Goal: Task Accomplishment & Management: Manage account settings

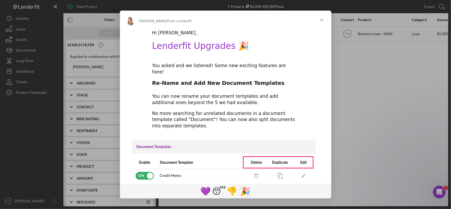
click at [323, 19] on span "Close" at bounding box center [321, 20] width 19 height 19
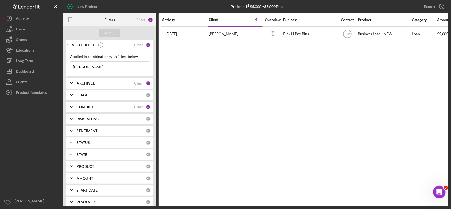
click at [116, 62] on input "[PERSON_NAME]" at bounding box center [109, 67] width 79 height 11
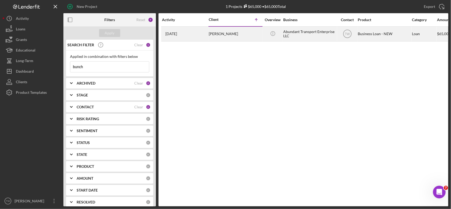
type input "bunch"
click at [208, 39] on div "[DATE] [PERSON_NAME]" at bounding box center [185, 34] width 46 height 14
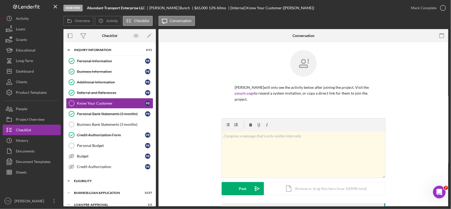
click at [89, 181] on div "ELIGIBILITY" at bounding box center [111, 180] width 75 height 3
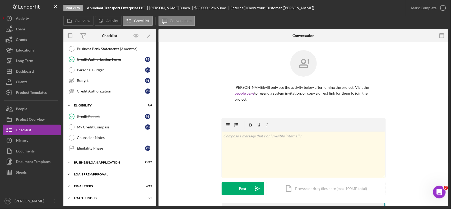
click at [100, 173] on div "LOAN PRE-APPROVAL" at bounding box center [111, 174] width 75 height 3
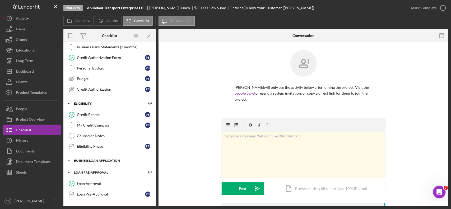
click at [100, 165] on div "Icon/Expander BUSINESS LOAN APPLICATION 13 / 27" at bounding box center [109, 160] width 92 height 11
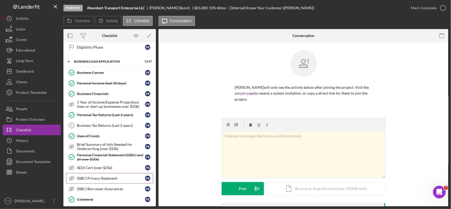
scroll to position [242, 0]
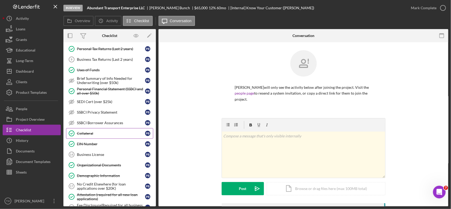
click at [94, 135] on div "Collateral" at bounding box center [111, 133] width 68 height 4
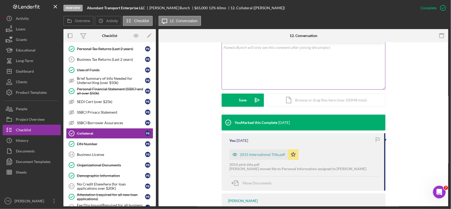
scroll to position [66, 0]
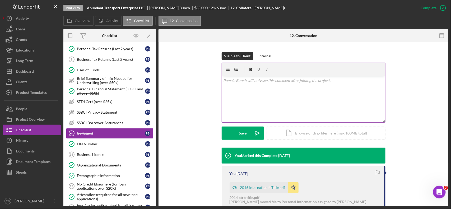
click at [274, 104] on div "v Color teal Color pink Remove color Add row above Add row below Add column bef…" at bounding box center [303, 99] width 163 height 46
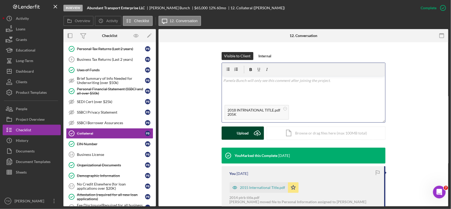
click at [252, 137] on icon "Icon/Upload" at bounding box center [257, 132] width 13 height 13
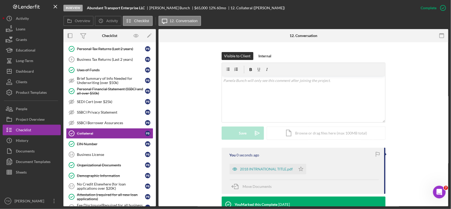
click at [303, 164] on div "2018 INTRNATIONAL TITLE.pdf Icon/Star" at bounding box center [268, 167] width 79 height 13
click at [300, 170] on icon "Icon/Star" at bounding box center [301, 169] width 11 height 11
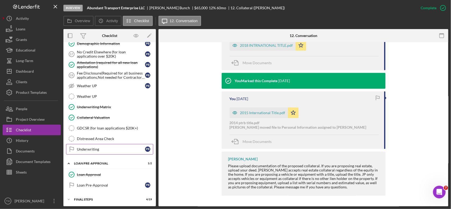
scroll to position [393, 0]
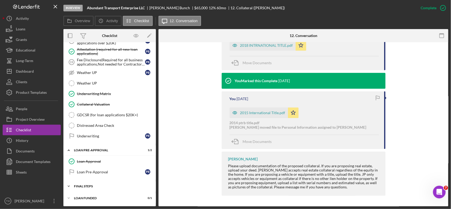
click at [77, 184] on div "Icon/Expander FINAL STEPS 4 / 19" at bounding box center [109, 186] width 92 height 11
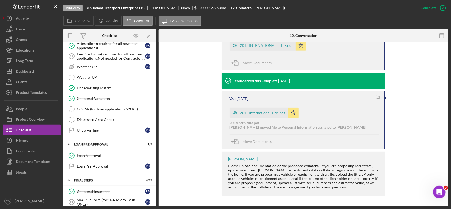
scroll to position [526, 0]
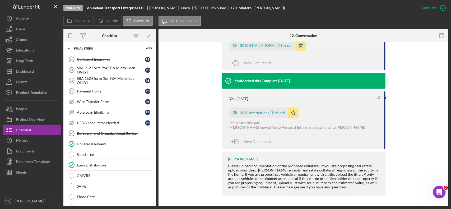
click at [96, 167] on div "Loan Distribution" at bounding box center [115, 165] width 76 height 4
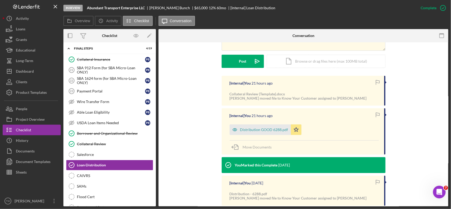
scroll to position [176, 0]
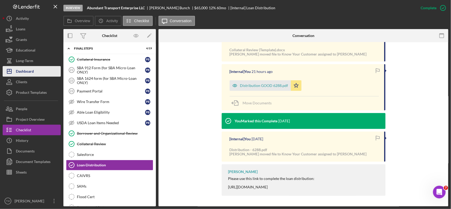
click at [40, 73] on button "Icon/Dashboard Dashboard" at bounding box center [32, 71] width 58 height 11
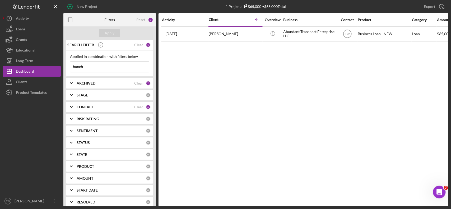
click at [92, 67] on input "bunch" at bounding box center [109, 67] width 79 height 11
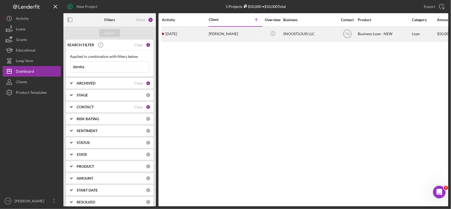
type input "dareka"
click at [222, 35] on div "[PERSON_NAME]" at bounding box center [235, 34] width 53 height 14
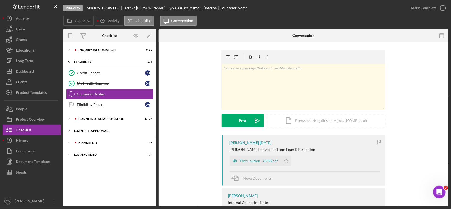
click at [92, 132] on div "LOAN PRE-APPROVAL" at bounding box center [111, 130] width 75 height 3
click at [94, 118] on div "BUSINESS LOAN APPLICATION" at bounding box center [113, 118] width 71 height 3
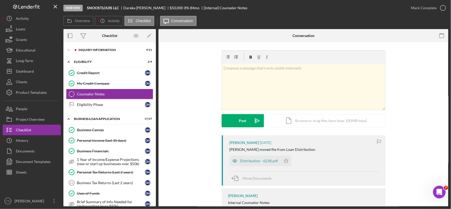
scroll to position [132, 0]
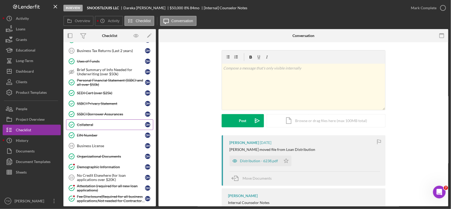
click at [90, 125] on div "Collateral" at bounding box center [111, 125] width 68 height 4
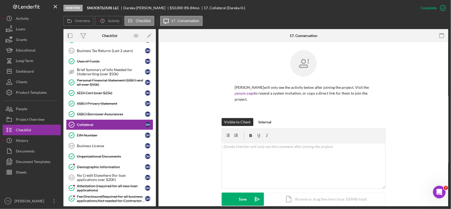
scroll to position [99, 0]
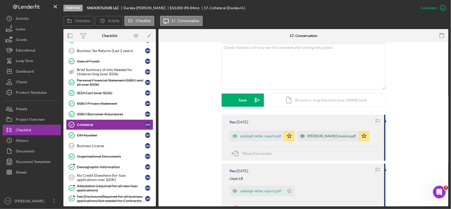
click at [325, 137] on div "[PERSON_NAME] invoice.pdf" at bounding box center [332, 136] width 48 height 4
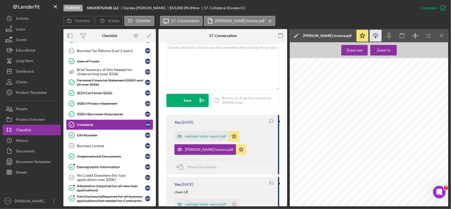
click at [377, 38] on icon "Icon/Download" at bounding box center [376, 36] width 12 height 12
click at [25, 71] on div "Dashboard" at bounding box center [25, 72] width 18 height 12
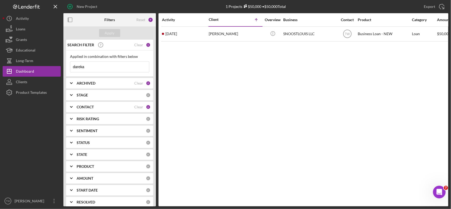
click at [99, 69] on input "dareka" at bounding box center [109, 67] width 79 height 11
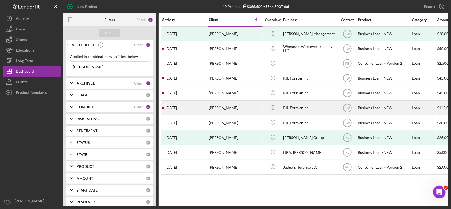
type input "[PERSON_NAME]"
click at [223, 111] on div "[PERSON_NAME]" at bounding box center [235, 108] width 53 height 14
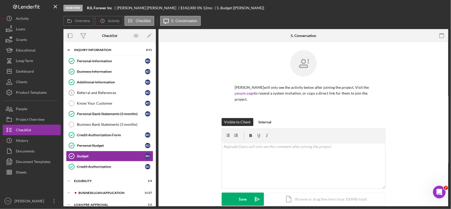
scroll to position [31, 0]
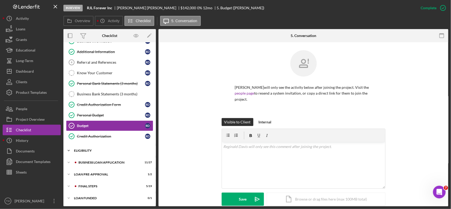
click at [88, 153] on div "Icon/Expander ELIGIBILITY 1 / 4" at bounding box center [109, 150] width 92 height 11
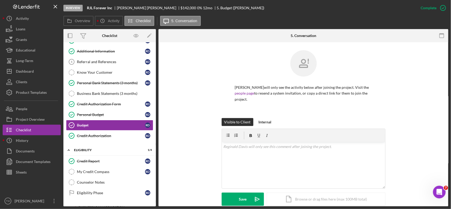
scroll to position [77, 0]
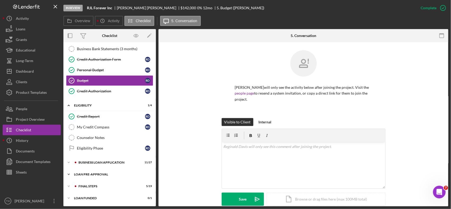
click at [87, 175] on div "LOAN PRE-APPROVAL" at bounding box center [111, 174] width 75 height 3
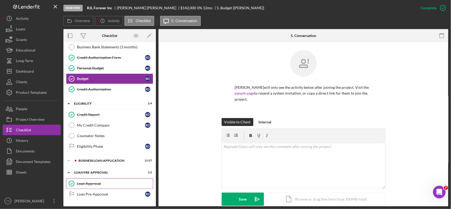
click at [85, 184] on div "Loan Approval" at bounding box center [115, 183] width 76 height 4
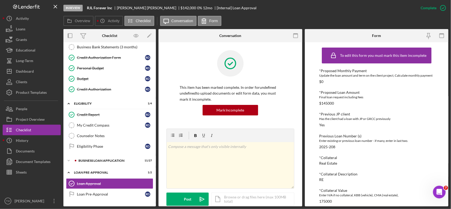
scroll to position [132, 0]
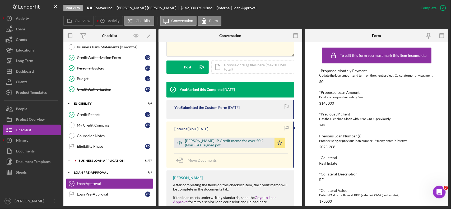
click at [197, 143] on div "[PERSON_NAME] JP Credit memo for over 50K (Non-CA) - signed.pdf" at bounding box center [228, 143] width 87 height 8
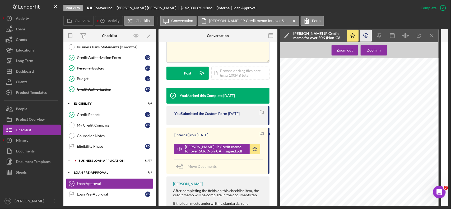
click at [364, 36] on icon "Icon/Download" at bounding box center [366, 36] width 12 height 12
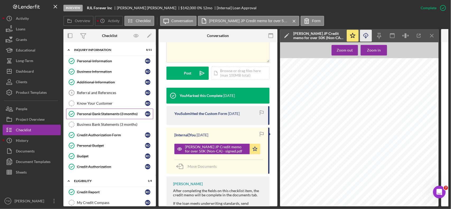
click at [102, 111] on link "Personal Bank Statements (3 months) Personal Bank Statements (3 months) R D" at bounding box center [109, 114] width 87 height 11
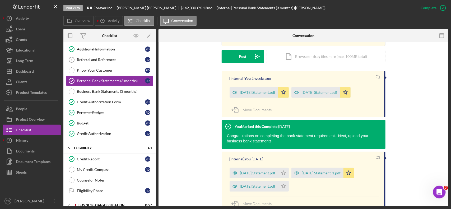
scroll to position [102, 0]
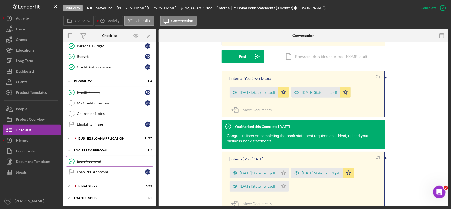
click at [101, 165] on link "Loan Approval Loan Approval" at bounding box center [109, 161] width 87 height 11
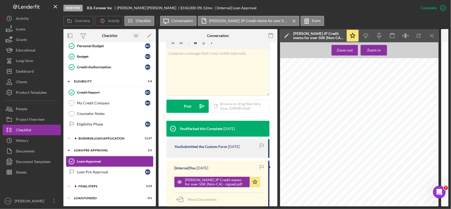
scroll to position [103, 0]
click at [87, 185] on div "FINAL STEPS" at bounding box center [113, 186] width 71 height 3
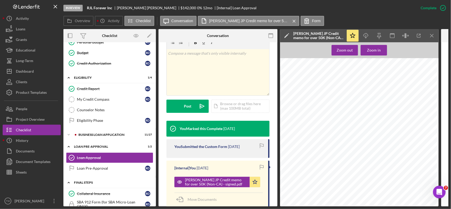
scroll to position [169, 0]
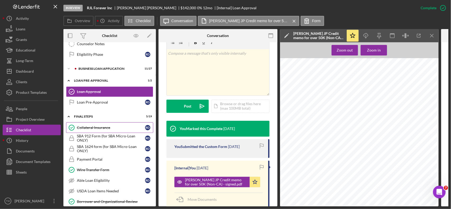
click at [98, 130] on div "Collateral Insurance" at bounding box center [111, 127] width 68 height 4
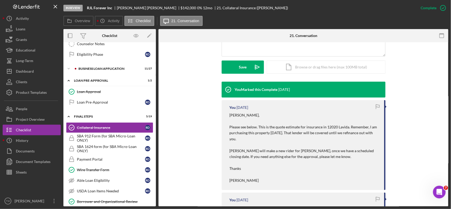
scroll to position [198, 0]
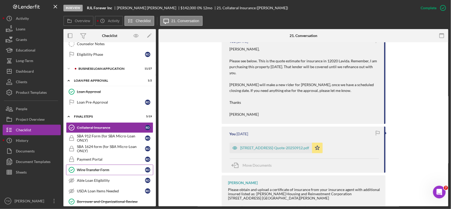
click at [98, 171] on div "Wire Transfer Form" at bounding box center [111, 170] width 68 height 4
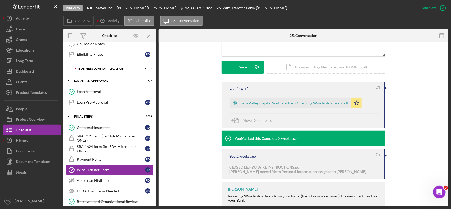
scroll to position [268, 0]
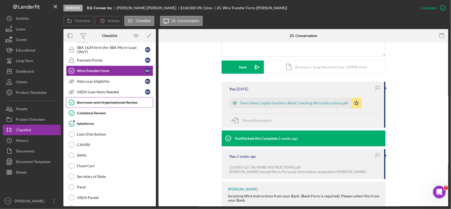
click at [122, 105] on div "Borrower and Organizational Review" at bounding box center [115, 102] width 76 height 4
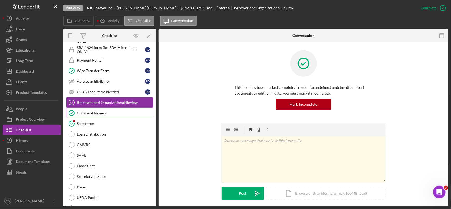
click at [110, 115] on div "Collateral Review" at bounding box center [115, 113] width 76 height 4
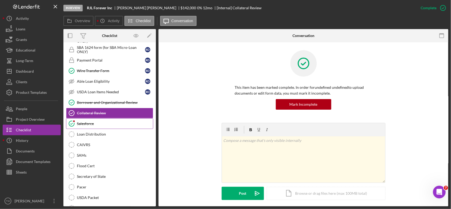
click at [103, 126] on div "Salesforce" at bounding box center [115, 123] width 76 height 4
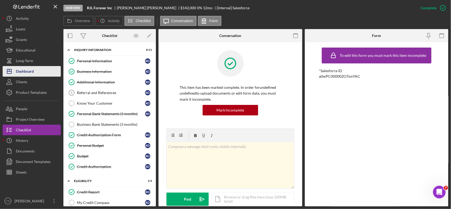
click at [42, 69] on button "Icon/Dashboard Dashboard" at bounding box center [32, 71] width 58 height 11
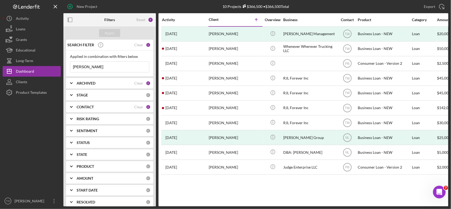
click at [97, 65] on input "[PERSON_NAME]" at bounding box center [109, 67] width 79 height 11
click at [97, 66] on input "[PERSON_NAME]" at bounding box center [109, 67] width 79 height 11
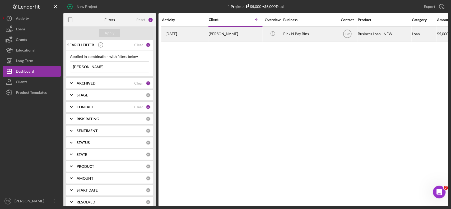
type input "[PERSON_NAME]"
click at [226, 35] on div "[PERSON_NAME]" at bounding box center [235, 34] width 53 height 14
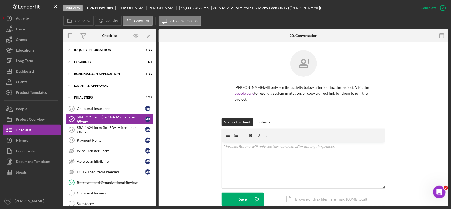
click at [100, 86] on div "LOAN PRE-APPROVAL" at bounding box center [111, 85] width 75 height 3
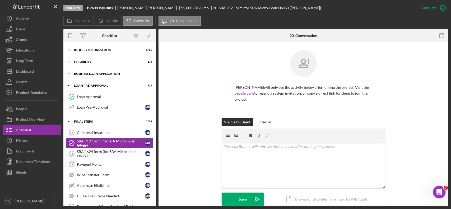
click at [94, 69] on div "Icon/Expander BUSINESS LOAN APPLICATION 8 / 31" at bounding box center [109, 73] width 92 height 11
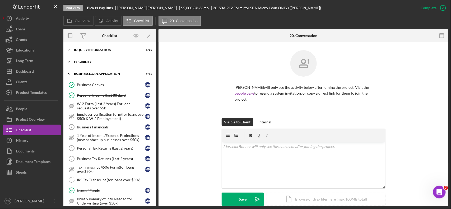
click at [91, 62] on div "ELIGIBILITY" at bounding box center [111, 61] width 75 height 3
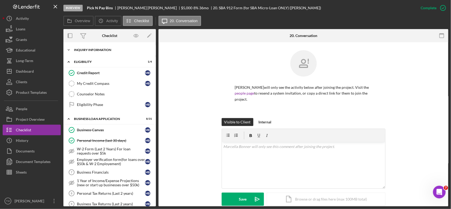
click at [95, 50] on div "INQUIRY INFORMATION" at bounding box center [111, 49] width 75 height 3
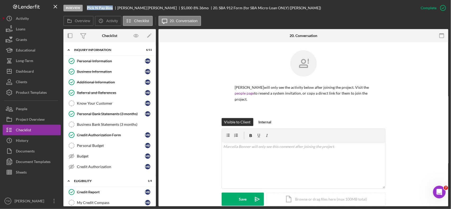
drag, startPoint x: 88, startPoint y: 6, endPoint x: 112, endPoint y: 8, distance: 24.7
click at [112, 8] on b "Pick N Pay Bins" at bounding box center [100, 8] width 26 height 4
copy b "Pick N Pay Bins"
click at [98, 59] on div "Personal Information" at bounding box center [111, 61] width 68 height 4
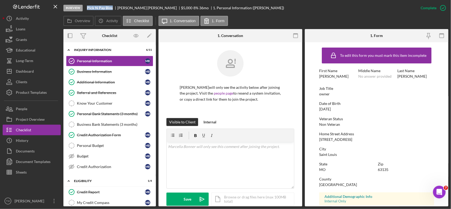
scroll to position [132, 0]
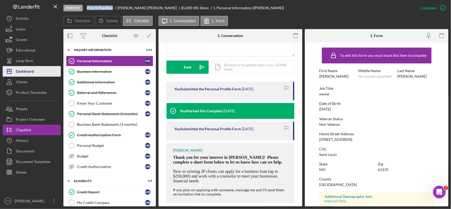
click at [33, 69] on div "Dashboard" at bounding box center [25, 72] width 18 height 12
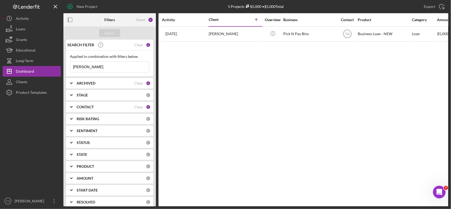
click at [103, 65] on input "[PERSON_NAME]" at bounding box center [109, 67] width 79 height 11
click at [104, 65] on input "[PERSON_NAME]" at bounding box center [109, 67] width 79 height 11
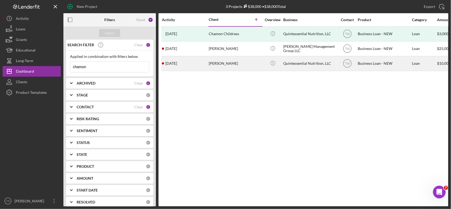
type input "chamon"
click at [224, 68] on div "[PERSON_NAME]" at bounding box center [235, 64] width 53 height 14
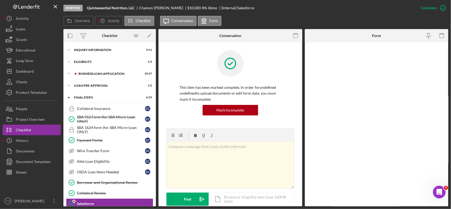
scroll to position [80, 0]
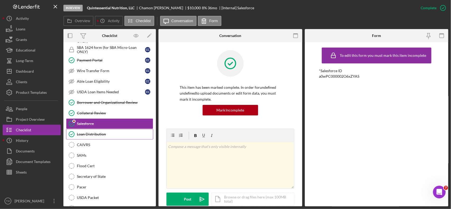
click at [111, 136] on div "Loan Distribution" at bounding box center [115, 134] width 76 height 4
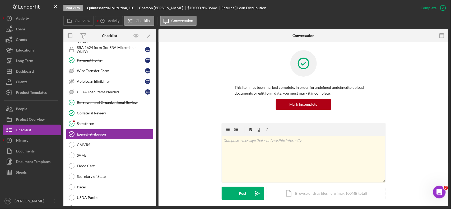
scroll to position [111, 0]
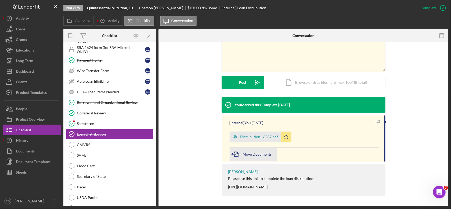
click at [258, 157] on div "Move Documents" at bounding box center [257, 154] width 29 height 13
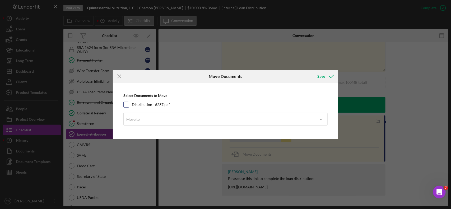
click at [160, 104] on label "Distribution - 6287.pdf" at bounding box center [151, 104] width 38 height 5
click at [129, 104] on input "Distribution - 6287.pdf" at bounding box center [126, 104] width 5 height 5
checkbox input "true"
click at [156, 119] on div "Move to" at bounding box center [219, 119] width 191 height 12
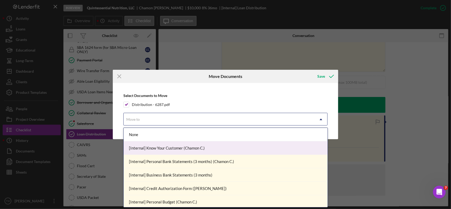
click at [156, 146] on div "[Internal] Know Your Customer (Chamon C.)" at bounding box center [226, 147] width 204 height 13
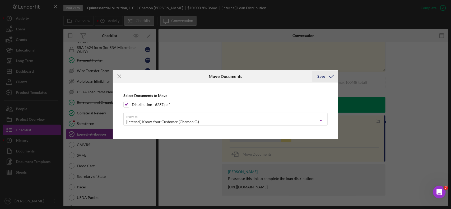
click at [332, 73] on icon "submit" at bounding box center [331, 76] width 13 height 13
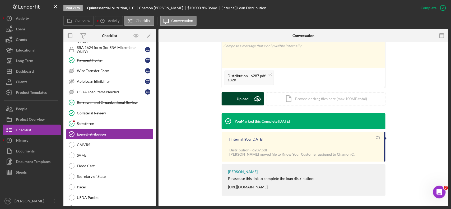
click at [231, 104] on button "Upload Icon/Upload" at bounding box center [243, 98] width 42 height 13
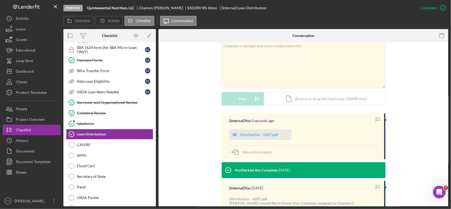
click at [287, 134] on icon "Icon/Star" at bounding box center [286, 134] width 11 height 11
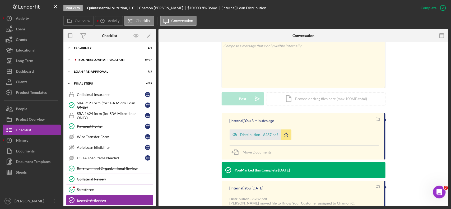
scroll to position [0, 0]
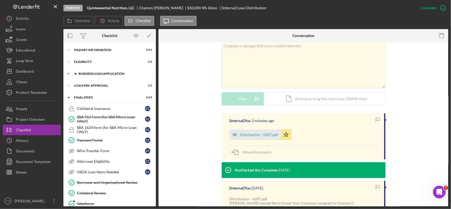
click at [92, 74] on div "BUSINESS LOAN APPLICATION" at bounding box center [113, 73] width 71 height 3
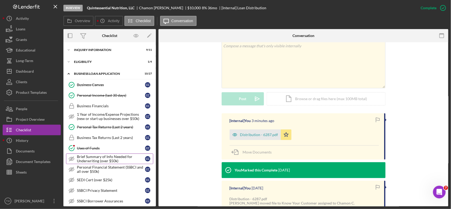
scroll to position [66, 0]
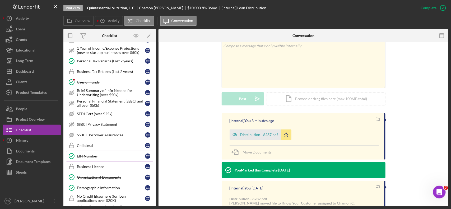
click at [96, 155] on link "EIN Number EIN Number C C" at bounding box center [109, 156] width 87 height 11
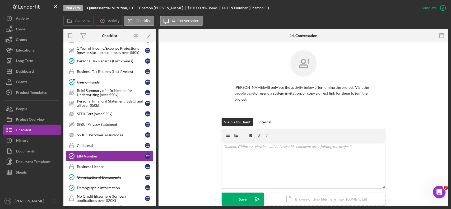
scroll to position [66, 0]
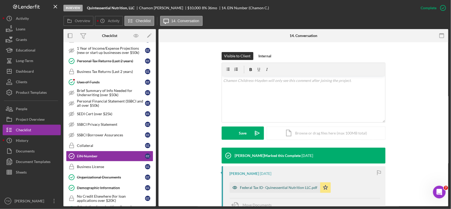
click at [265, 188] on div "Federal Tax ID- Quinessential Nutrition LLC.pdf" at bounding box center [278, 187] width 77 height 4
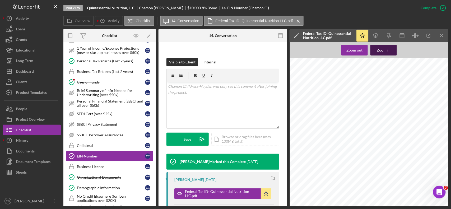
click at [386, 50] on div "Zoom in" at bounding box center [384, 50] width 14 height 11
click at [387, 48] on div "Zoom in" at bounding box center [384, 50] width 14 height 11
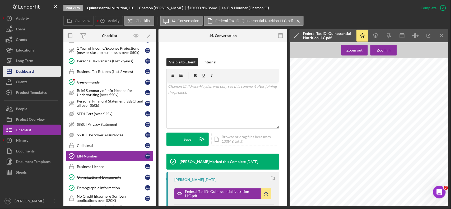
click at [39, 67] on button "Icon/Dashboard Dashboard" at bounding box center [32, 71] width 58 height 11
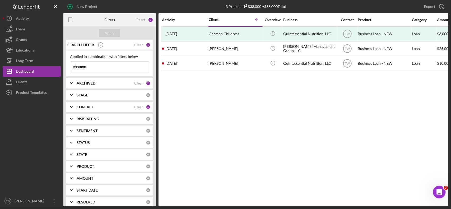
click at [95, 69] on input "chamon" at bounding box center [109, 67] width 79 height 11
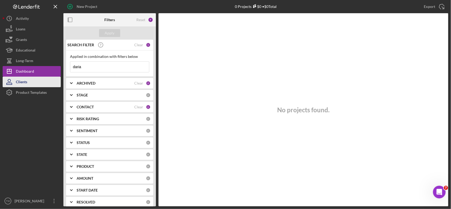
type input "daria"
click at [23, 82] on div "Clients" at bounding box center [21, 83] width 11 height 12
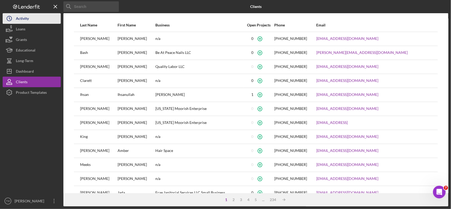
click at [24, 20] on div "Activity" at bounding box center [22, 19] width 13 height 12
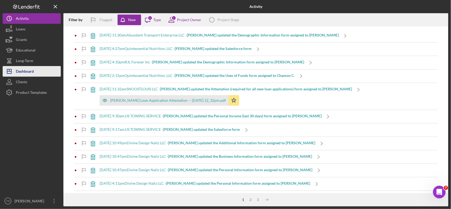
click at [25, 71] on div "Dashboard" at bounding box center [25, 72] width 18 height 12
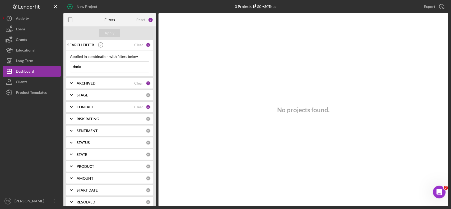
click at [89, 106] on b "CONTACT" at bounding box center [85, 107] width 17 height 4
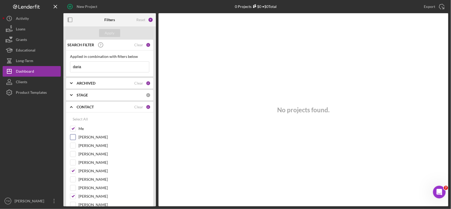
click at [73, 138] on input "[PERSON_NAME]" at bounding box center [72, 136] width 5 height 5
checkbox input "true"
click at [16, 150] on div at bounding box center [32, 147] width 58 height 98
click at [98, 67] on input "daria" at bounding box center [109, 67] width 79 height 11
